Goal: Book appointment/travel/reservation

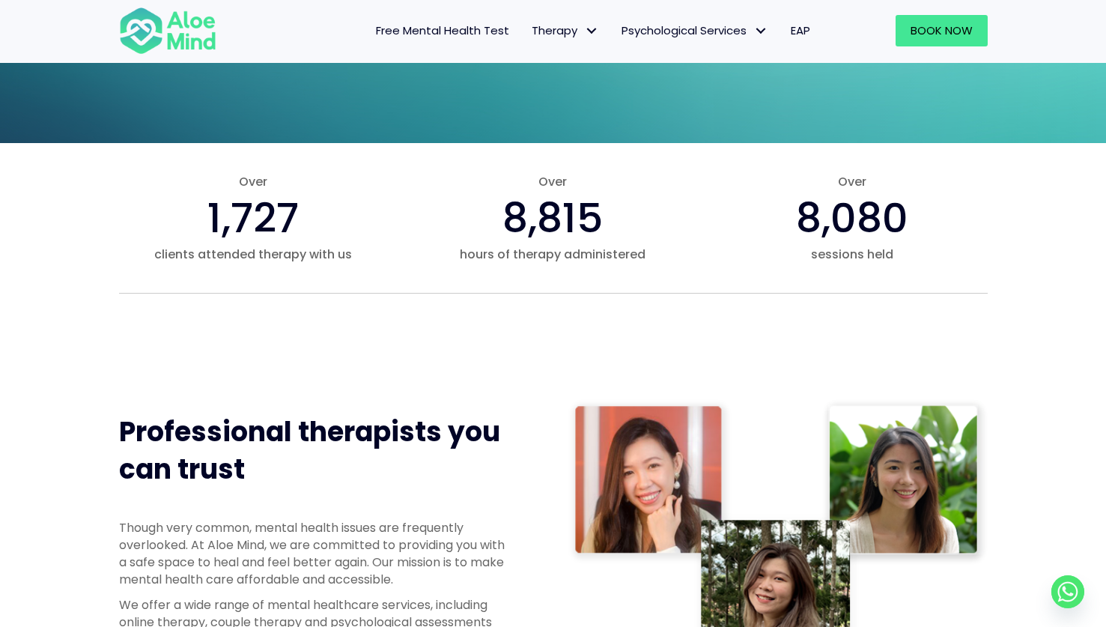
scroll to position [443, 0]
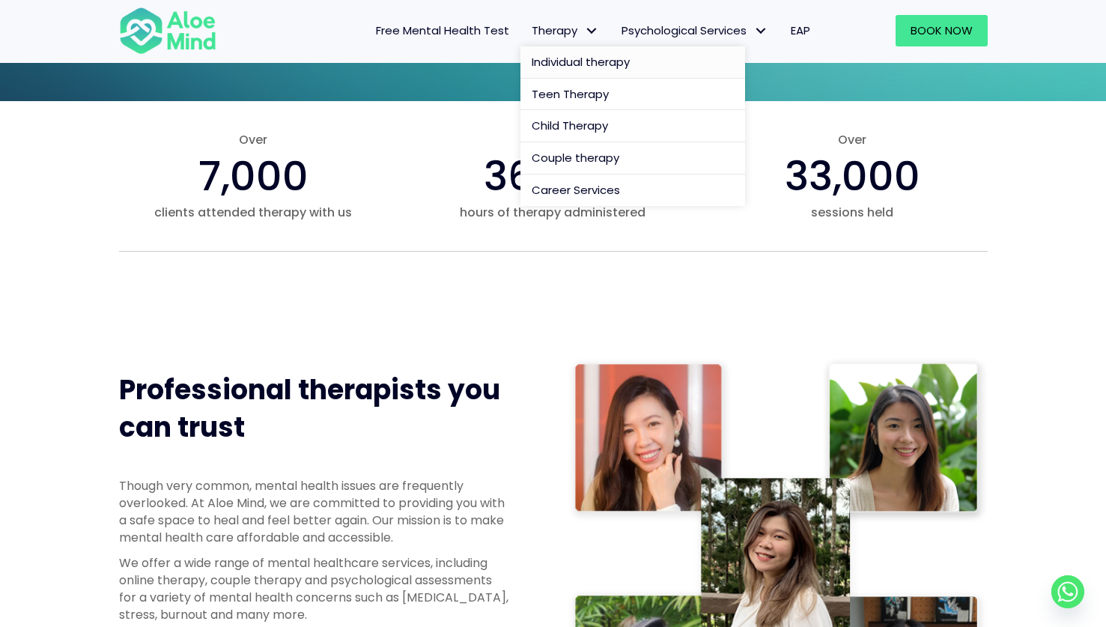
click at [572, 52] on link "Individual therapy" at bounding box center [633, 62] width 225 height 32
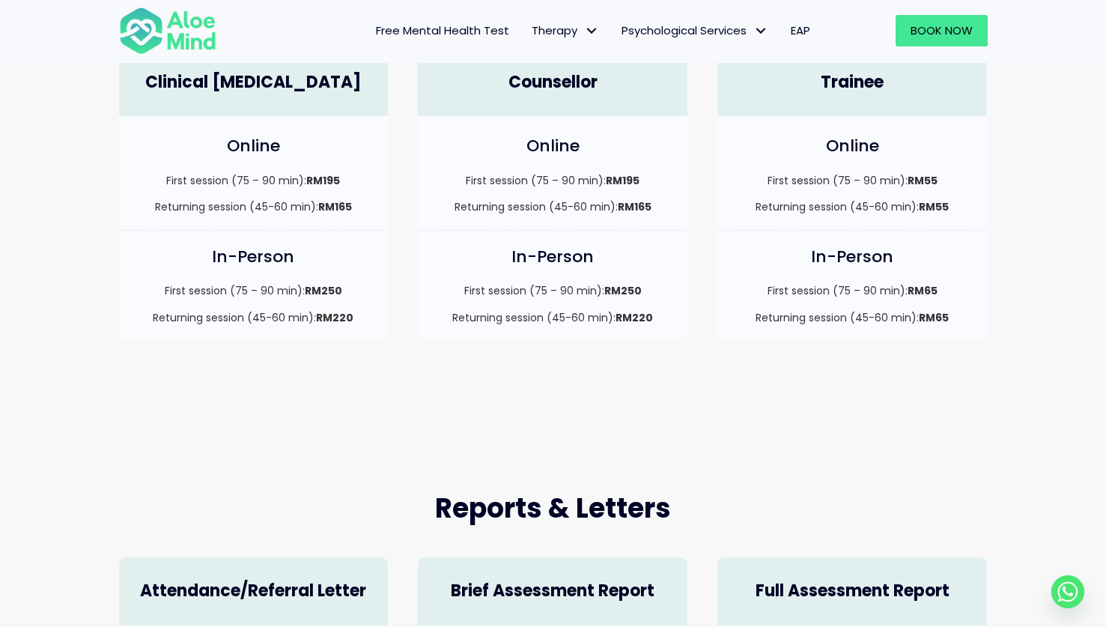
scroll to position [488, 0]
click at [144, 36] on img at bounding box center [167, 30] width 97 height 49
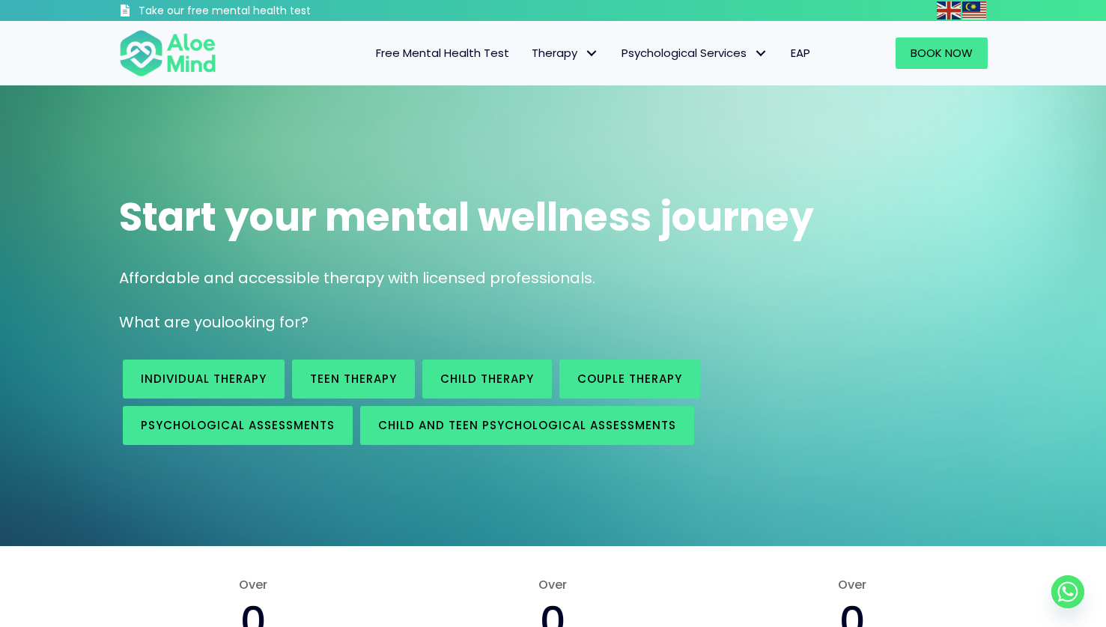
click at [927, 392] on div "Individual therapy Teen Therapy Child Therapy Couple therapy Psychological asse…" at bounding box center [553, 402] width 899 height 108
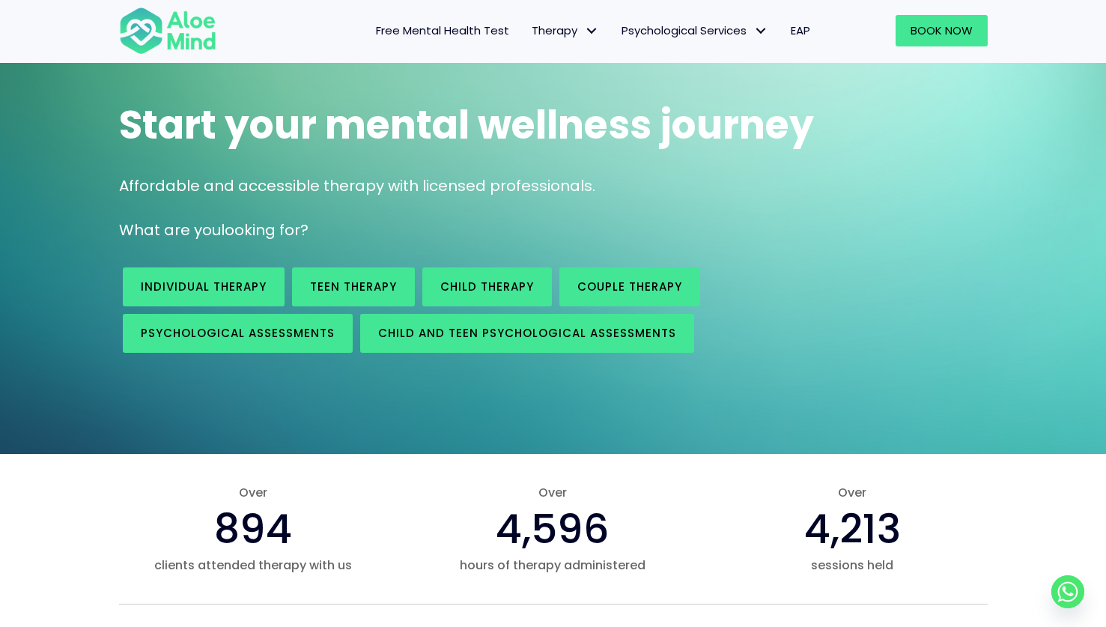
scroll to position [107, 0]
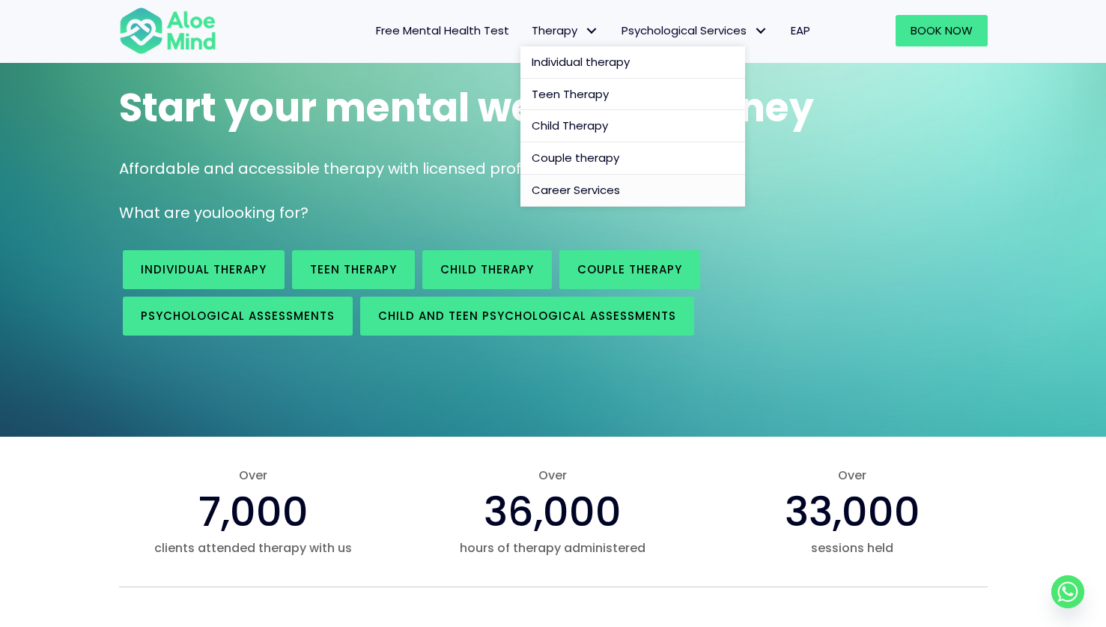
click at [599, 190] on span "Career Services" at bounding box center [576, 190] width 88 height 16
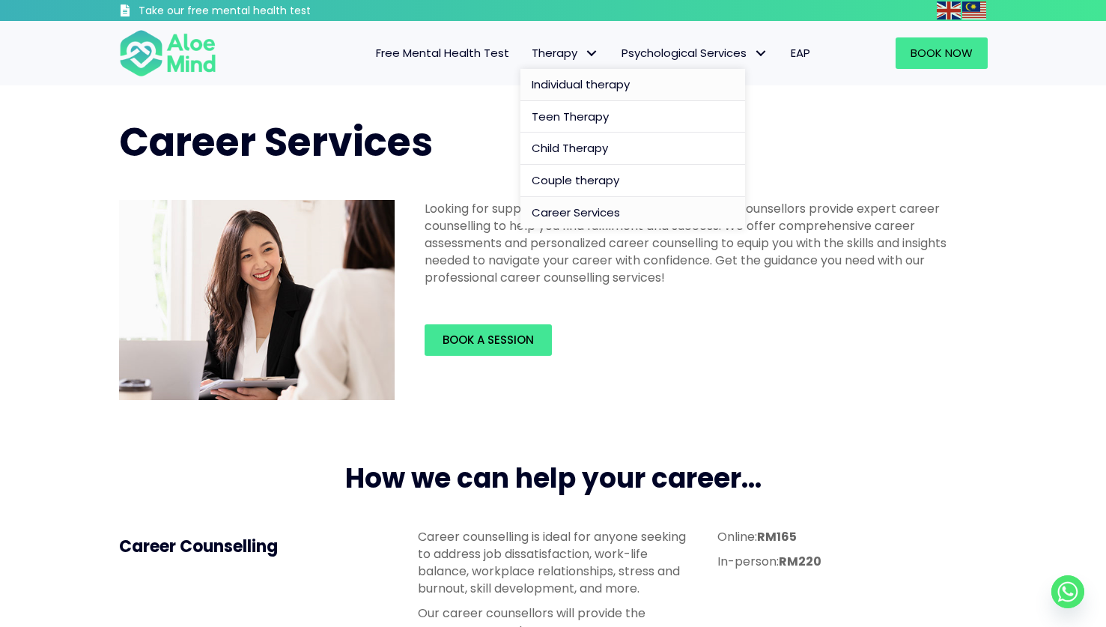
click at [568, 88] on span "Individual therapy" at bounding box center [581, 84] width 98 height 16
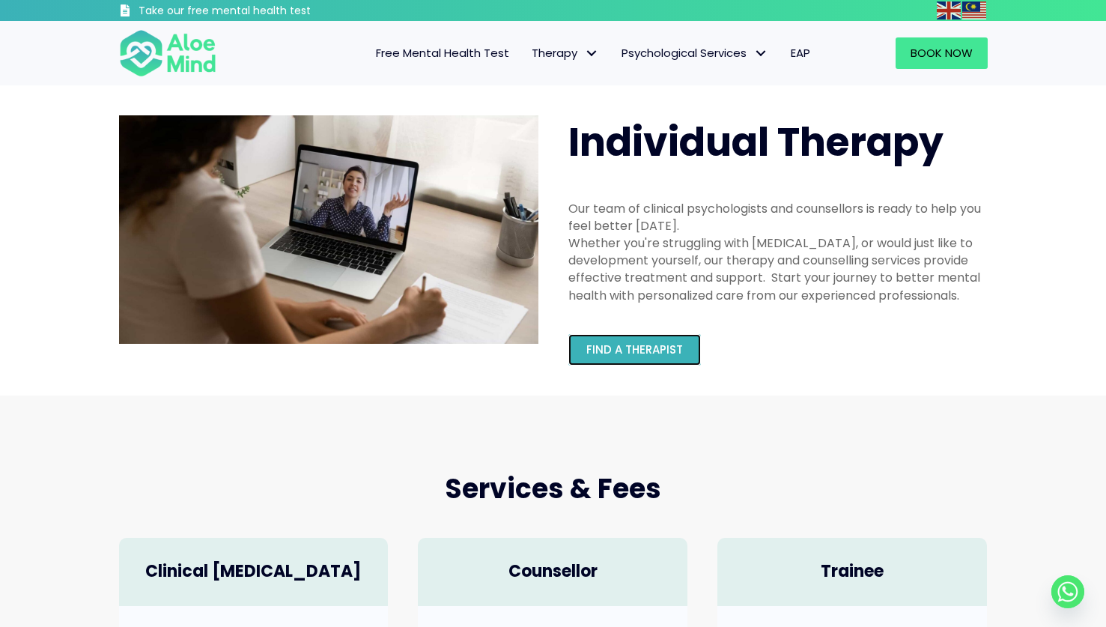
click at [618, 363] on link "Find a therapist" at bounding box center [635, 349] width 133 height 31
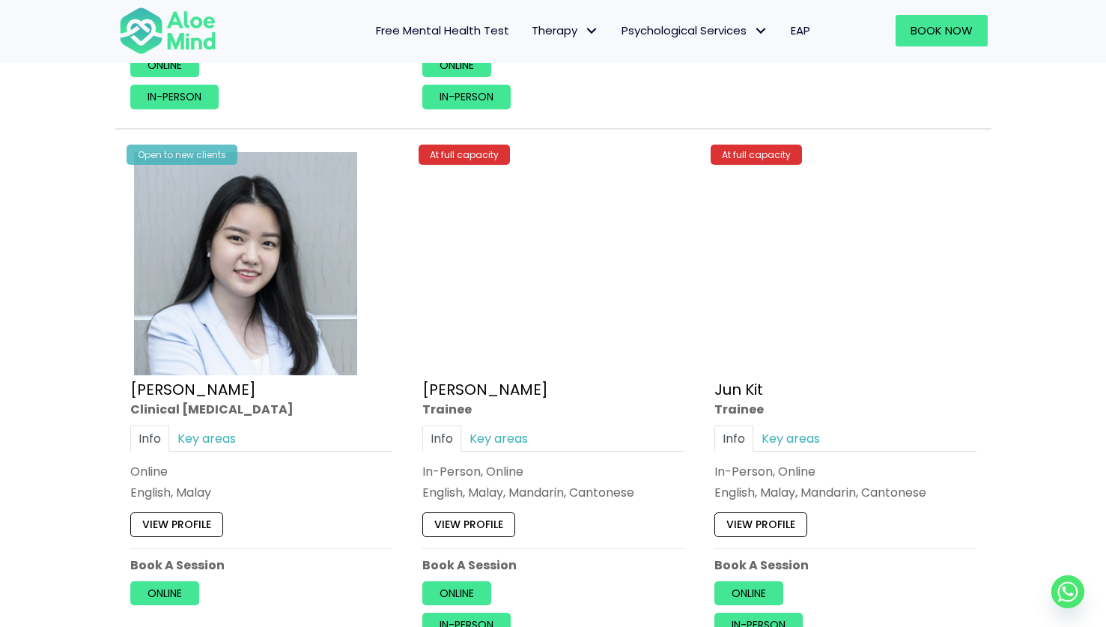
scroll to position [4692, 0]
